Goal: Navigation & Orientation: Find specific page/section

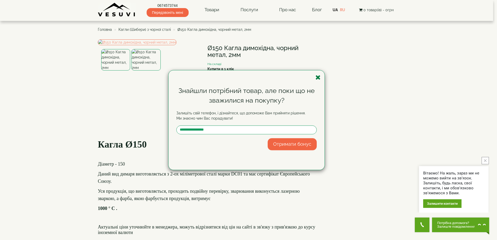
click at [320, 79] on icon "button" at bounding box center [317, 77] width 5 height 7
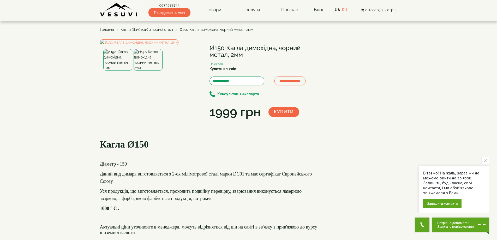
click at [108, 30] on span "Головна" at bounding box center [107, 29] width 14 height 4
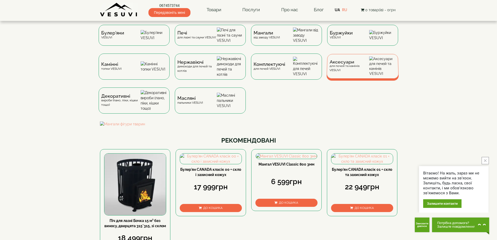
click at [360, 64] on span "Аксесуари" at bounding box center [349, 62] width 40 height 4
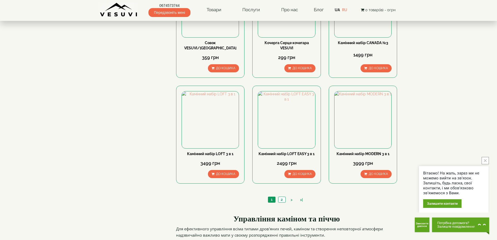
scroll to position [496, 0]
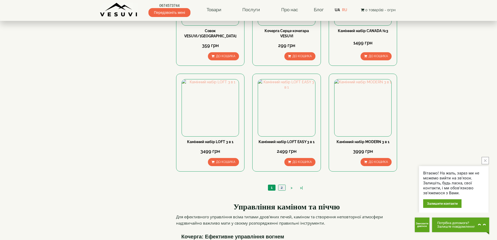
click at [284, 185] on link "2" at bounding box center [281, 187] width 7 height 5
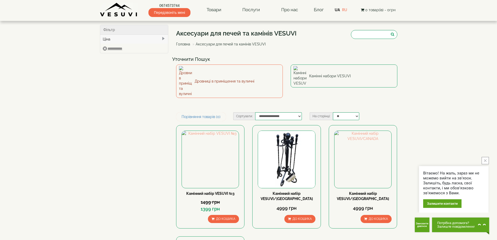
click at [220, 74] on link "Дровниці в приміщення та вуличні" at bounding box center [229, 80] width 107 height 33
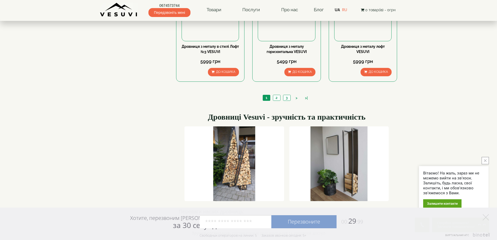
scroll to position [526, 0]
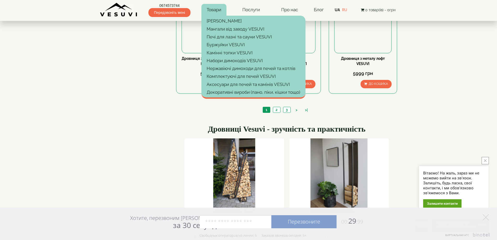
click at [212, 11] on link "Товари" at bounding box center [213, 10] width 25 height 12
click at [212, 8] on link "Товари" at bounding box center [213, 10] width 25 height 12
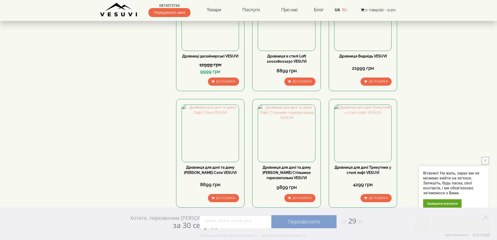
scroll to position [0, 0]
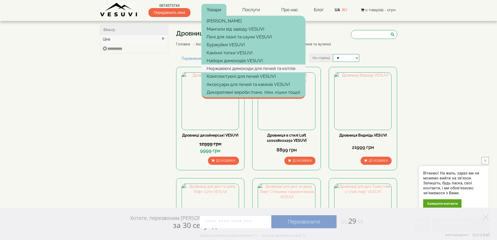
click at [231, 70] on link "Нержавіючі димоходи для печей та котлів" at bounding box center [253, 68] width 104 height 8
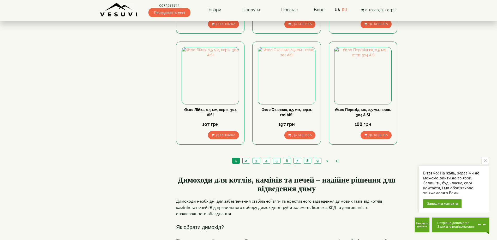
scroll to position [574, 0]
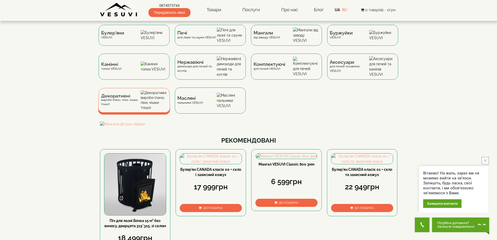
click at [123, 98] on span "Декоративні" at bounding box center [121, 96] width 40 height 4
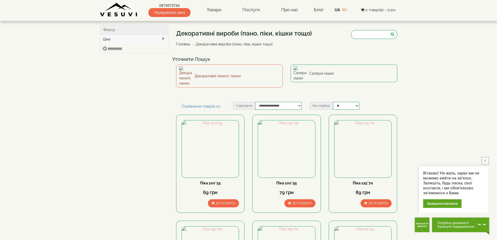
click at [201, 72] on link "Декоративні панелі, панно" at bounding box center [229, 75] width 107 height 23
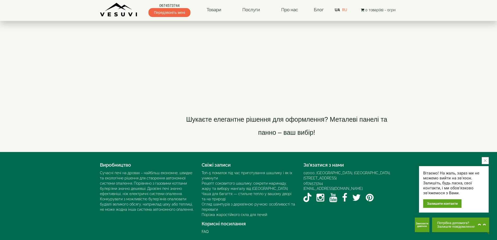
scroll to position [934, 0]
